Goal: Task Accomplishment & Management: Use online tool/utility

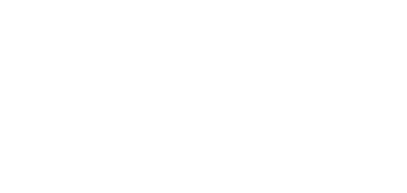
select select "*"
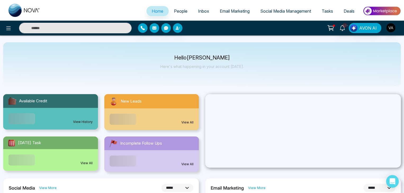
click at [198, 10] on span "Inbox" at bounding box center [203, 10] width 11 height 5
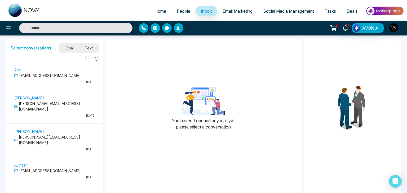
click at [90, 46] on span "Text" at bounding box center [89, 48] width 19 height 7
